Goal: Use online tool/utility: Utilize a website feature to perform a specific function

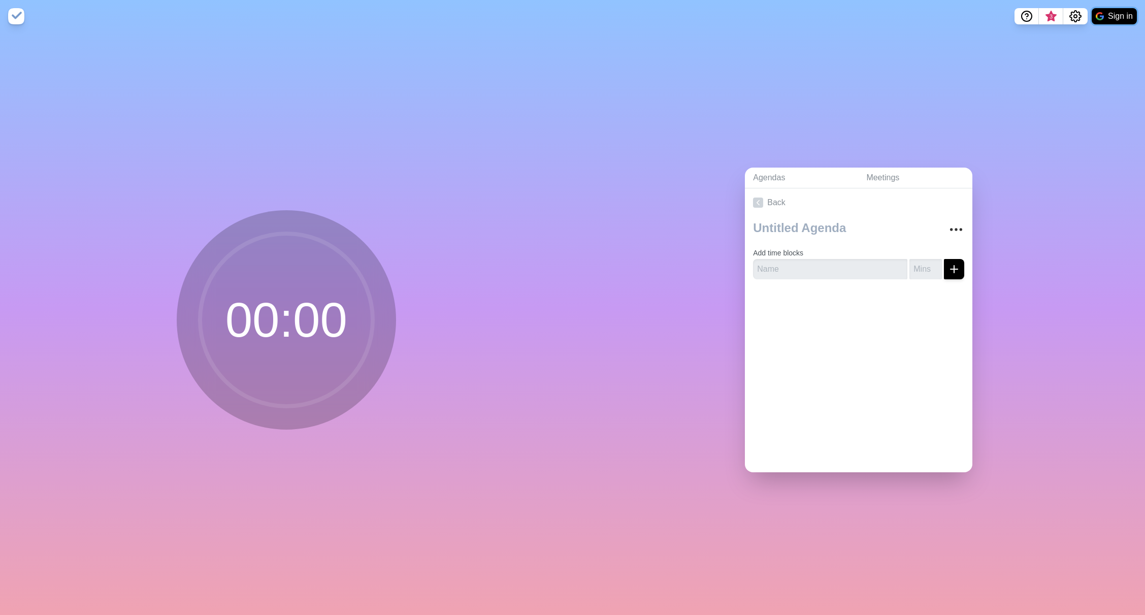
click at [1120, 17] on button "Sign in" at bounding box center [1114, 16] width 45 height 16
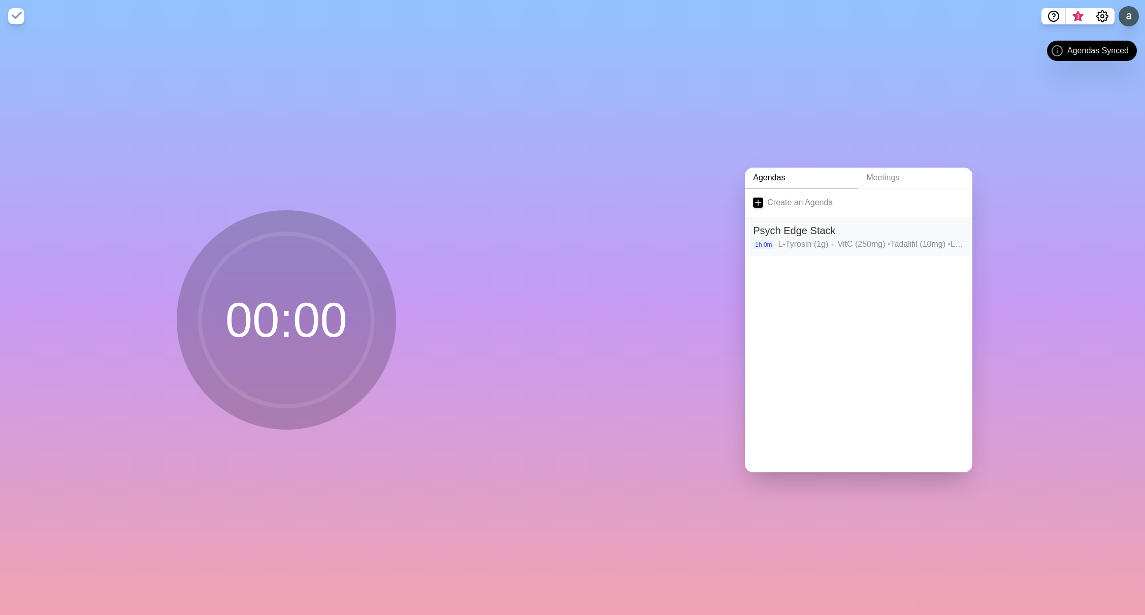
click at [780, 231] on h2 "Psych Edge Stack" at bounding box center [858, 230] width 211 height 15
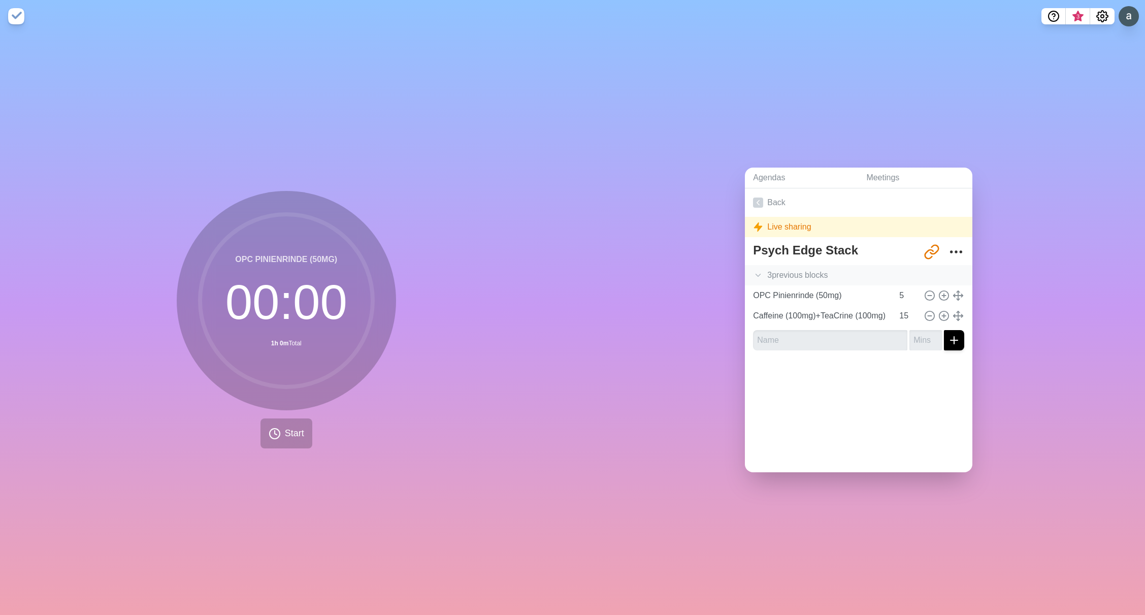
click at [753, 270] on icon at bounding box center [758, 275] width 10 height 10
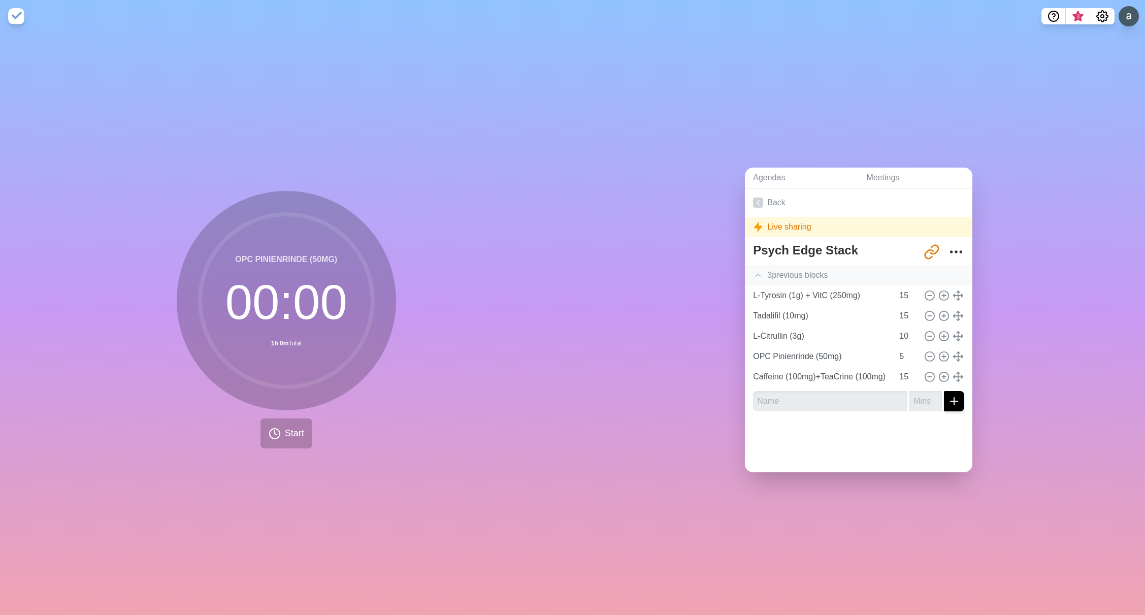
click at [753, 270] on icon at bounding box center [758, 275] width 10 height 10
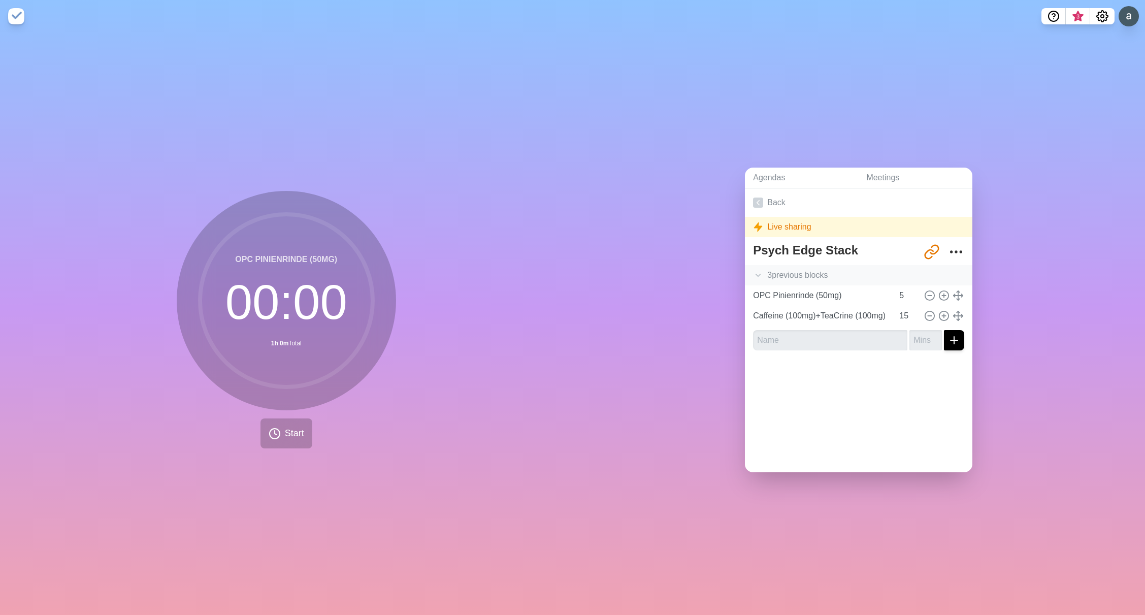
click at [753, 270] on icon at bounding box center [758, 275] width 10 height 10
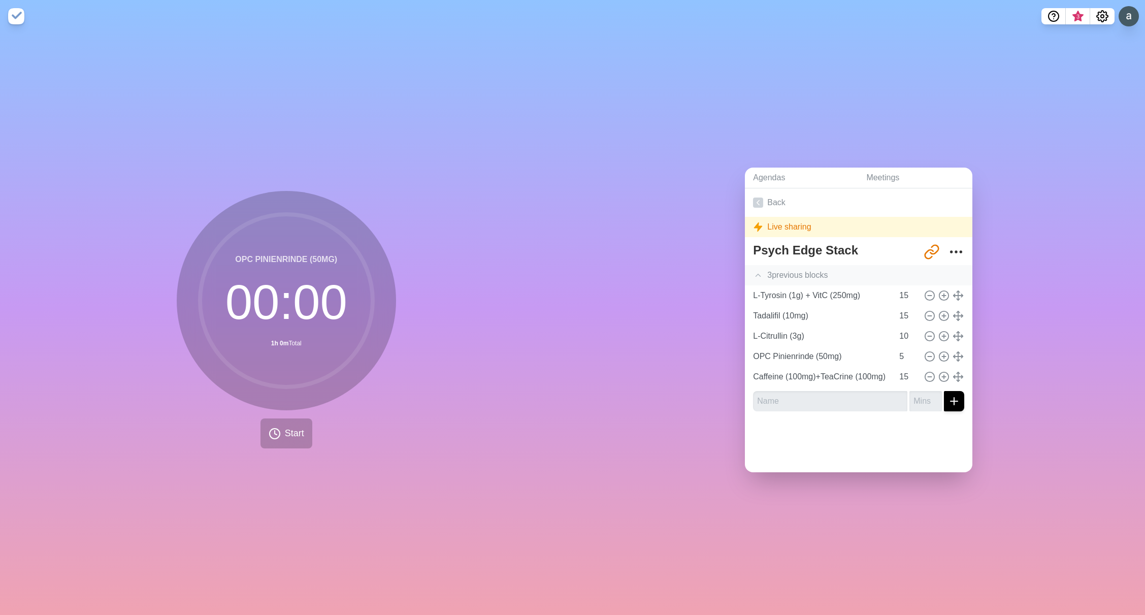
click at [753, 270] on icon at bounding box center [758, 275] width 10 height 10
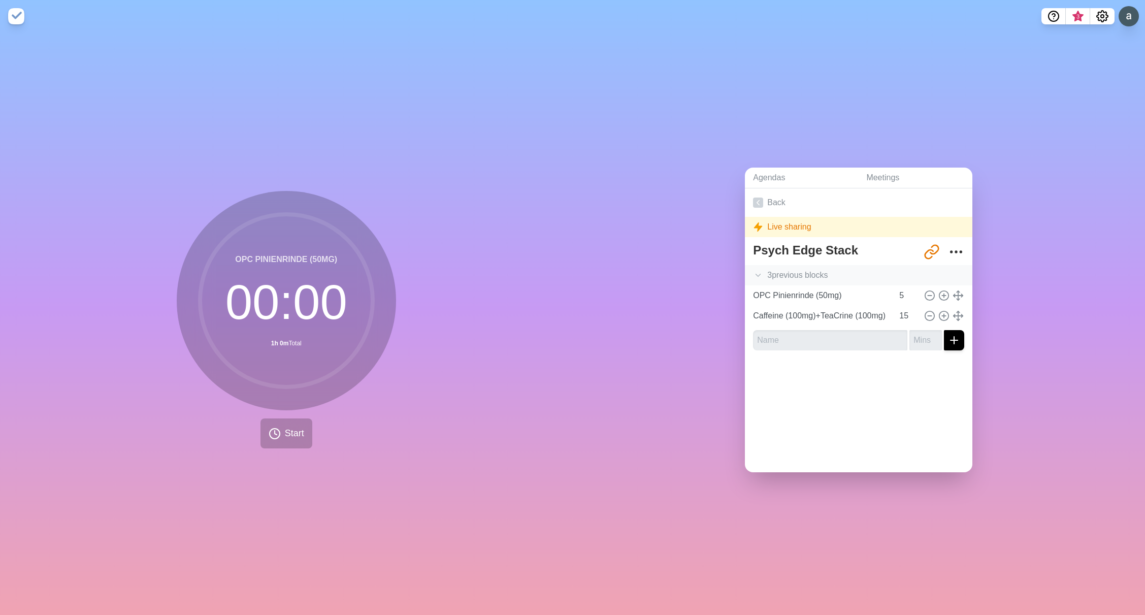
click at [753, 270] on icon at bounding box center [758, 275] width 10 height 10
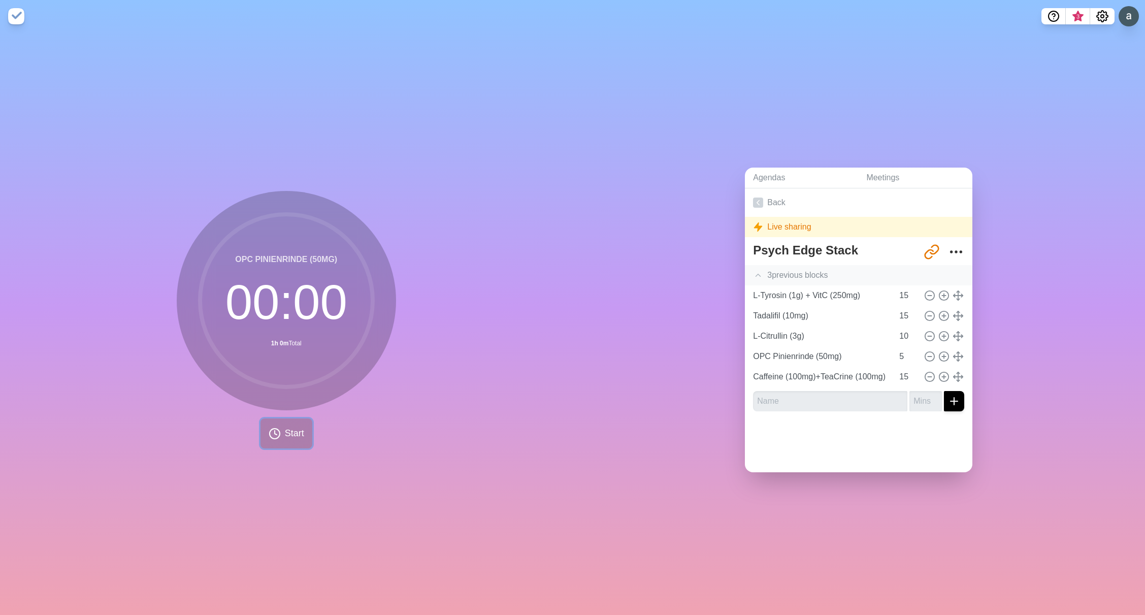
click at [280, 429] on button "Start" at bounding box center [287, 433] width 52 height 30
click at [345, 428] on rect at bounding box center [347, 434] width 12 height 12
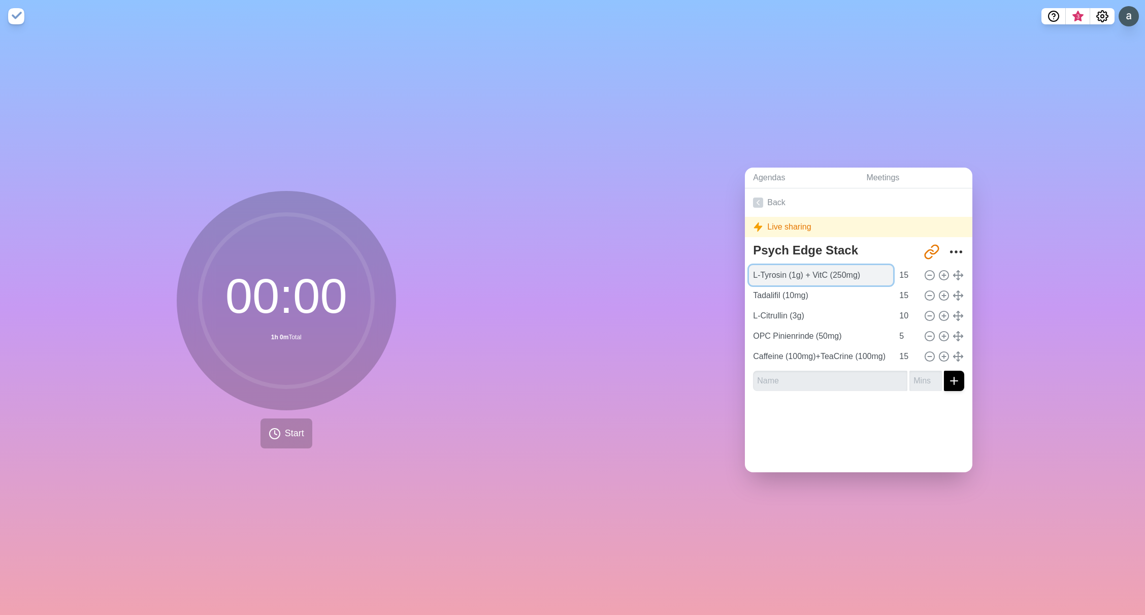
click at [807, 270] on input "L-Tyrosin (1g) + VitC (250mg)" at bounding box center [821, 275] width 144 height 20
click at [285, 433] on span "Start" at bounding box center [294, 434] width 19 height 14
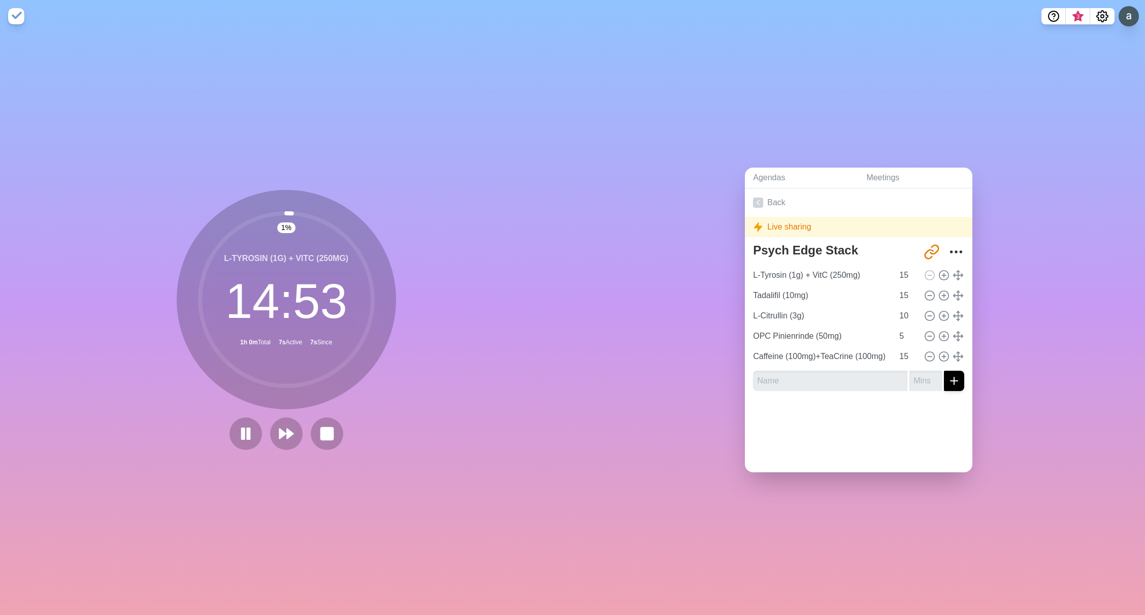
drag, startPoint x: 288, startPoint y: 209, endPoint x: 314, endPoint y: 219, distance: 28.0
click at [314, 219] on circle at bounding box center [286, 299] width 173 height 173
click at [322, 219] on circle at bounding box center [286, 299] width 173 height 173
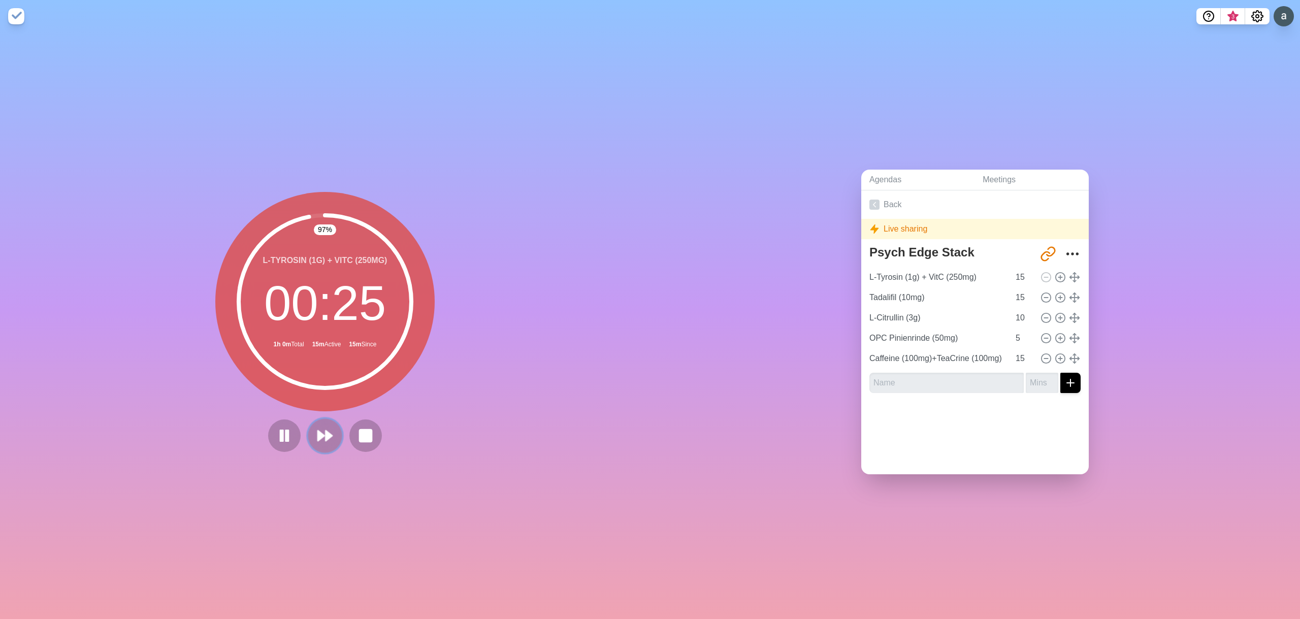
click at [318, 433] on polygon at bounding box center [321, 436] width 7 height 10
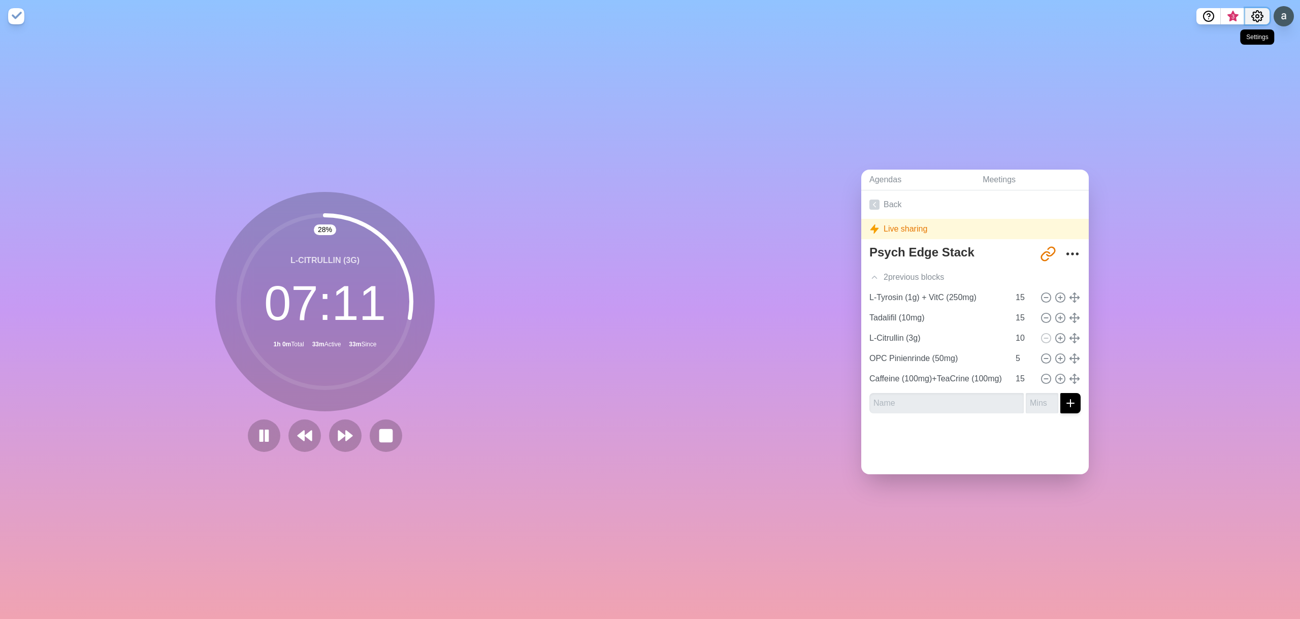
click at [1145, 15] on icon "Settings" at bounding box center [1257, 16] width 12 height 12
click at [1145, 40] on p "Preferences" at bounding box center [1224, 39] width 44 height 12
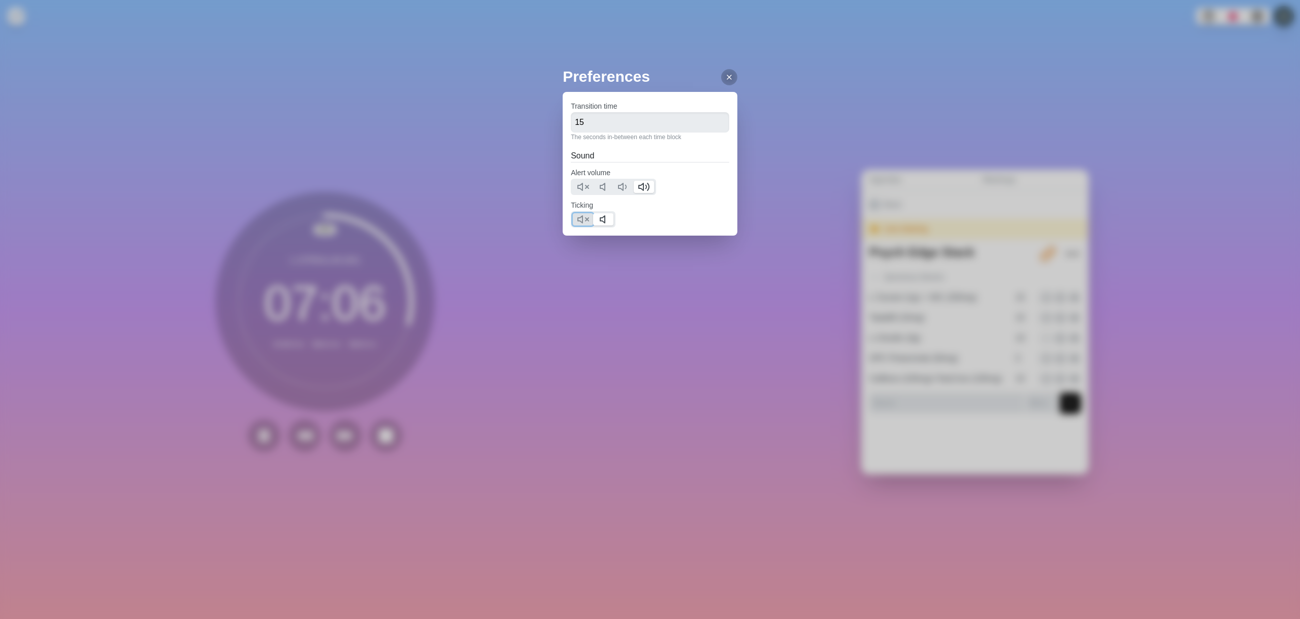
click at [578, 219] on polygon at bounding box center [580, 219] width 5 height 7
click at [954, 91] on div "Preferences Transition time 15 The seconds in-between each time block Sound Ale…" at bounding box center [650, 309] width 1300 height 619
